Goal: Find contact information: Find contact information

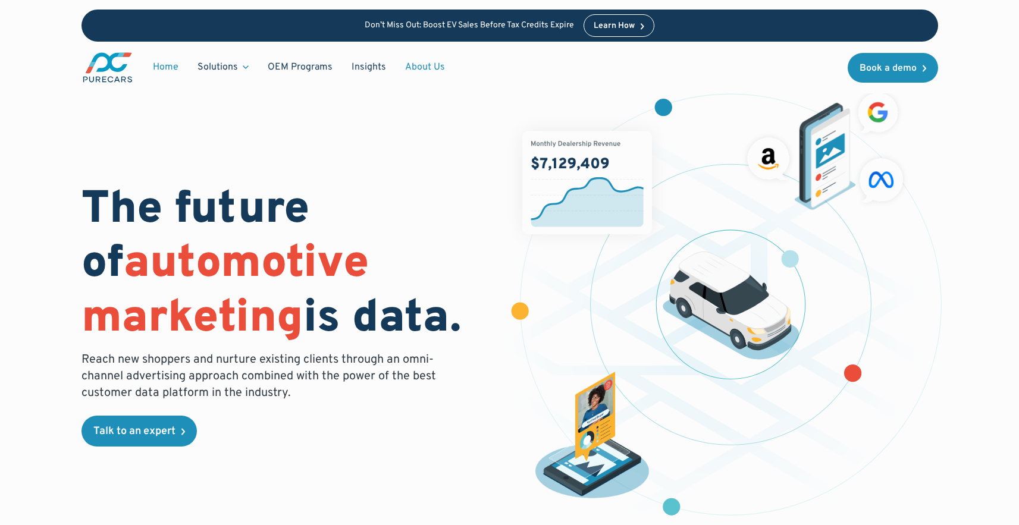
click at [422, 65] on link "About Us" at bounding box center [425, 67] width 59 height 23
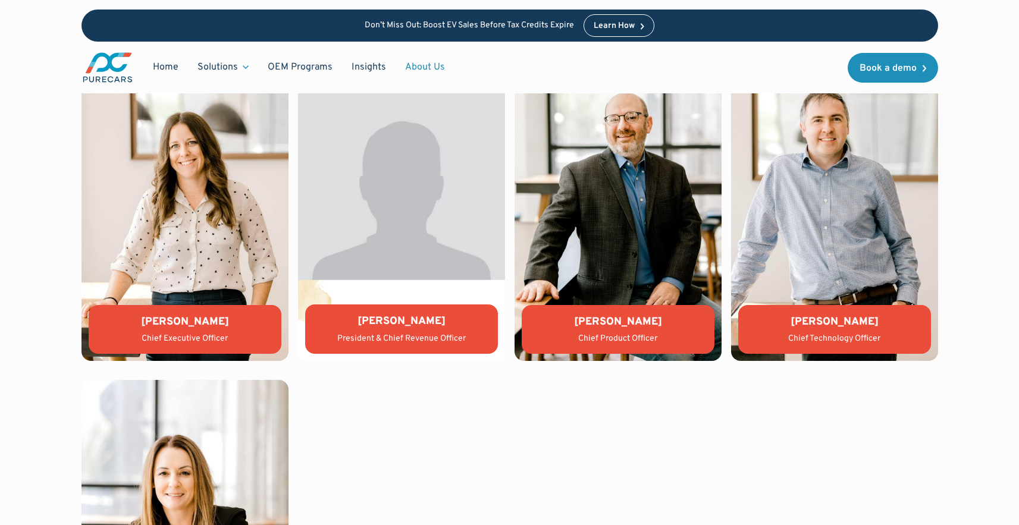
scroll to position [2646, 0]
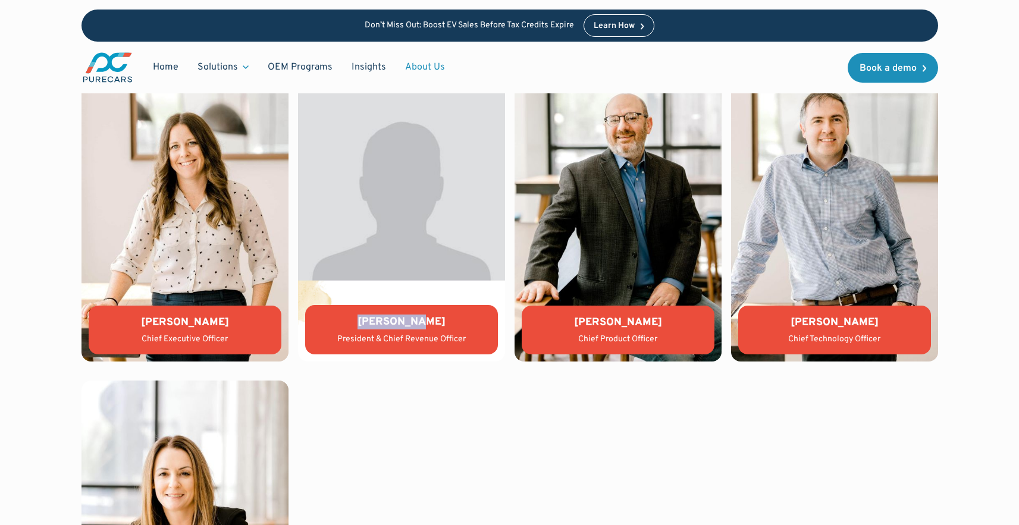
drag, startPoint x: 372, startPoint y: 321, endPoint x: 424, endPoint y: 319, distance: 51.8
click at [424, 319] on div "[PERSON_NAME]" at bounding box center [402, 322] width 174 height 15
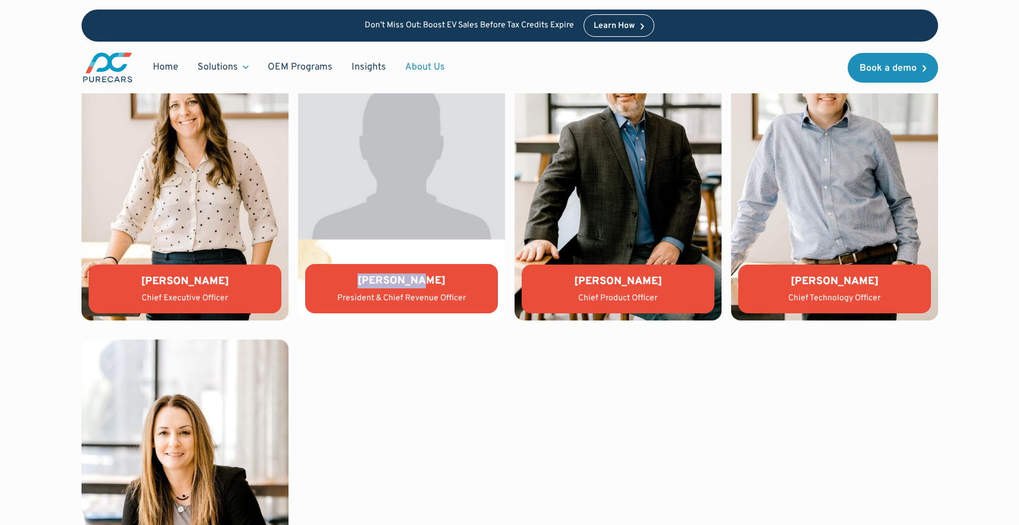
scroll to position [2689, 0]
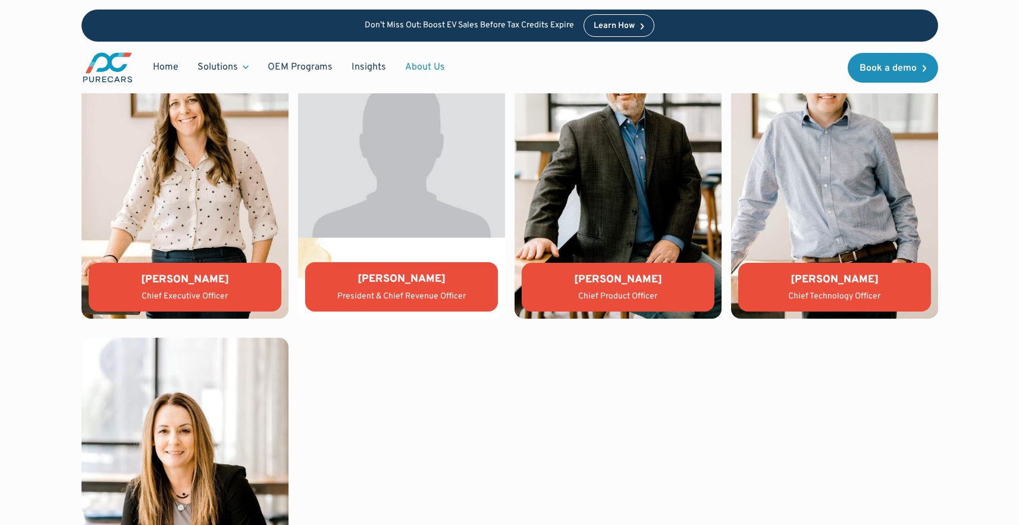
click at [380, 283] on div "[PERSON_NAME]" at bounding box center [402, 279] width 174 height 15
drag, startPoint x: 377, startPoint y: 278, endPoint x: 491, endPoint y: 277, distance: 114.2
click at [491, 277] on div "[PERSON_NAME] President & Chief Revenue Officer" at bounding box center [401, 286] width 193 height 49
click at [481, 287] on div "[PERSON_NAME] President & Chief Revenue Officer" at bounding box center [401, 286] width 193 height 49
drag, startPoint x: 375, startPoint y: 278, endPoint x: 429, endPoint y: 278, distance: 54.1
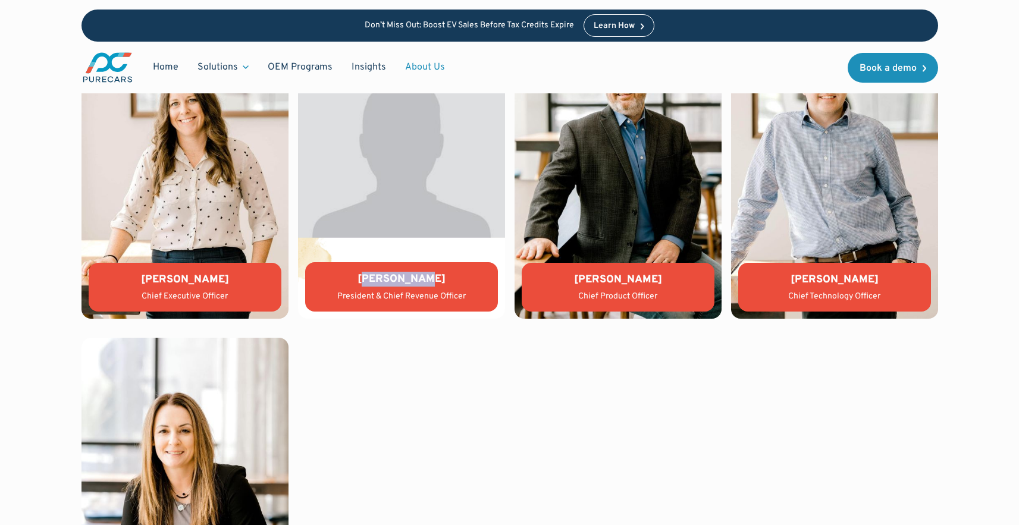
click at [429, 278] on div "[PERSON_NAME]" at bounding box center [402, 279] width 174 height 15
click at [470, 291] on div "President & Chief Revenue Officer" at bounding box center [402, 297] width 174 height 12
drag, startPoint x: 376, startPoint y: 278, endPoint x: 452, endPoint y: 276, distance: 75.6
click at [452, 276] on div "[PERSON_NAME]" at bounding box center [402, 279] width 174 height 15
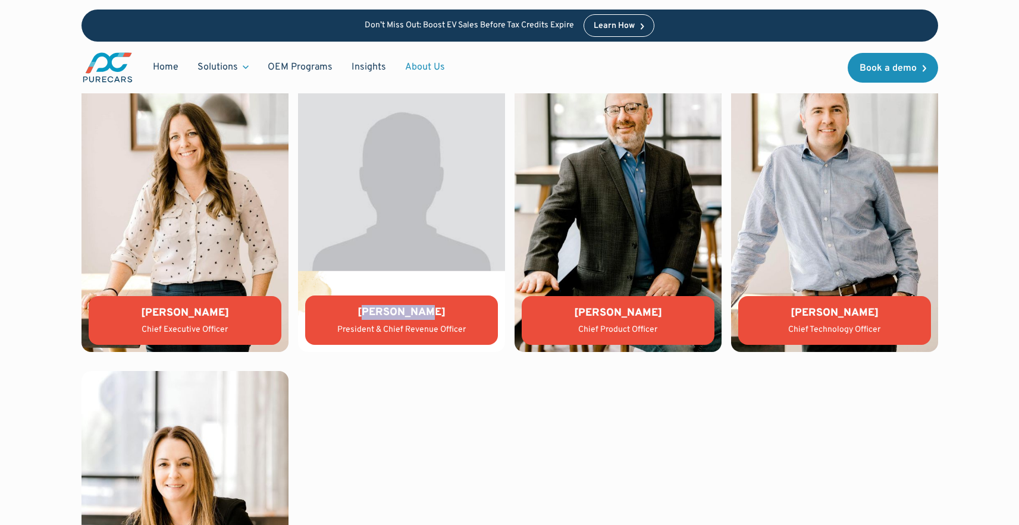
scroll to position [2654, 0]
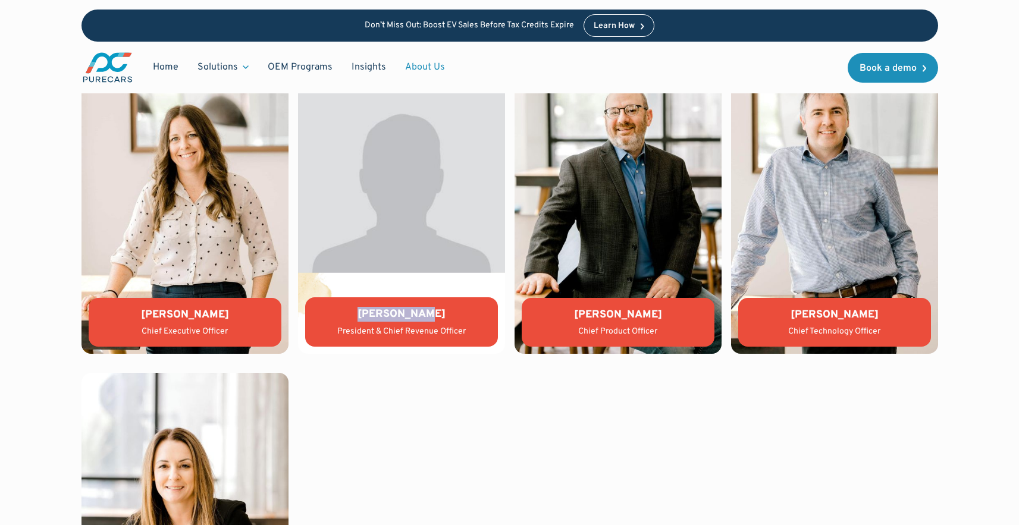
drag, startPoint x: 373, startPoint y: 313, endPoint x: 437, endPoint y: 317, distance: 64.4
click at [437, 317] on div "[PERSON_NAME]" at bounding box center [402, 314] width 174 height 15
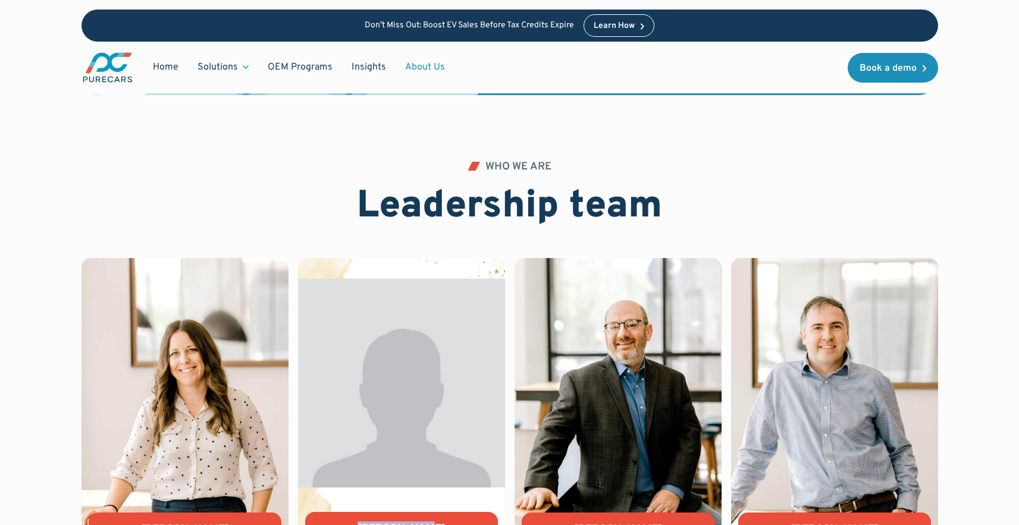
scroll to position [2442, 0]
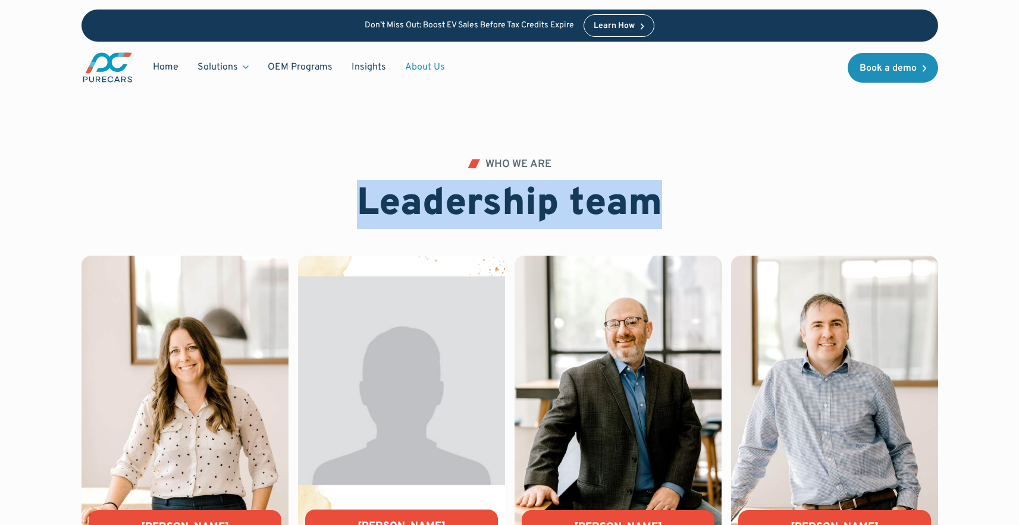
drag, startPoint x: 368, startPoint y: 200, endPoint x: 667, endPoint y: 217, distance: 299.8
click at [667, 217] on div "WHO WE ARE Leadership team" at bounding box center [510, 193] width 857 height 68
drag, startPoint x: 357, startPoint y: 201, endPoint x: 659, endPoint y: 199, distance: 301.7
click at [659, 199] on h2 "Leadership team" at bounding box center [509, 205] width 305 height 46
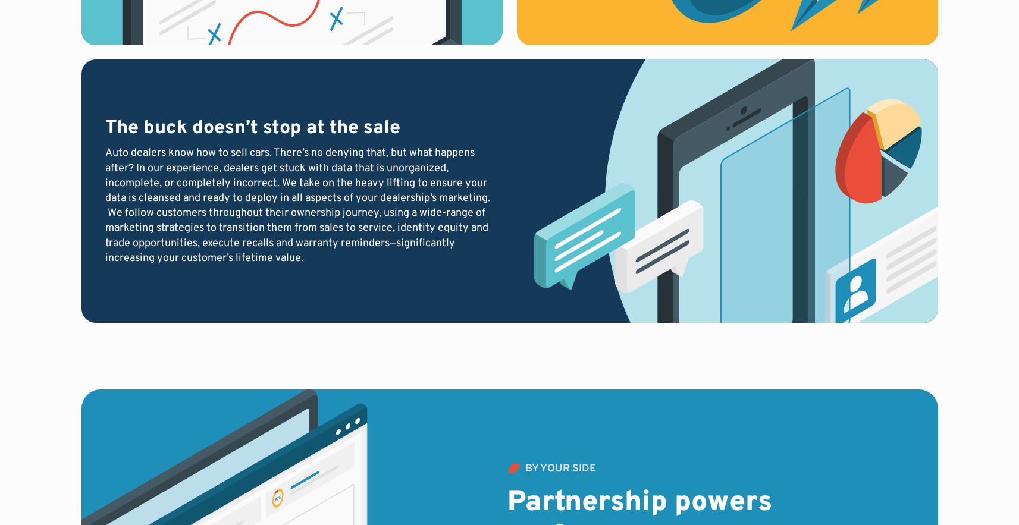
scroll to position [1744, 0]
